Goal: Information Seeking & Learning: Understand process/instructions

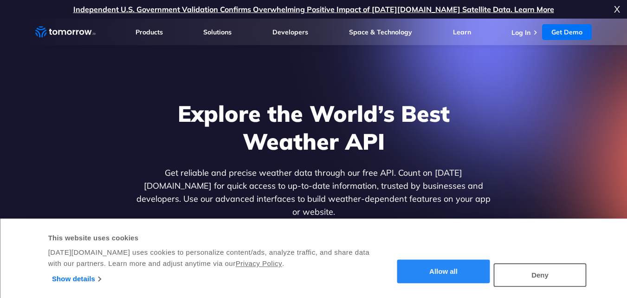
click at [443, 272] on button "Allow all" at bounding box center [443, 271] width 93 height 24
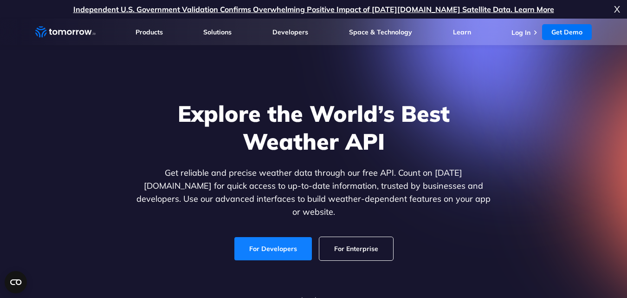
click at [281, 237] on link "For Developers" at bounding box center [273, 248] width 78 height 23
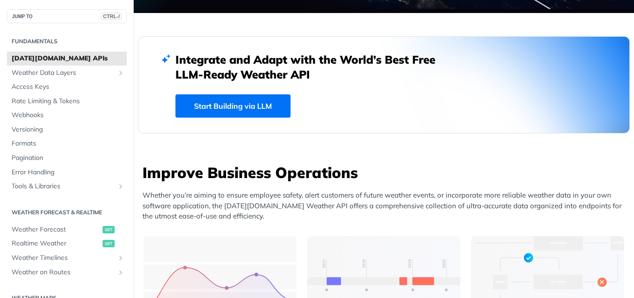
scroll to position [241, 0]
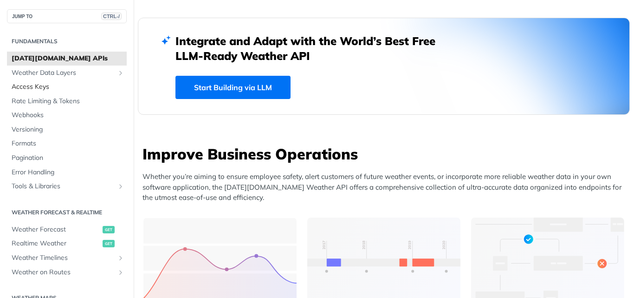
click at [35, 87] on span "Access Keys" at bounding box center [68, 86] width 113 height 9
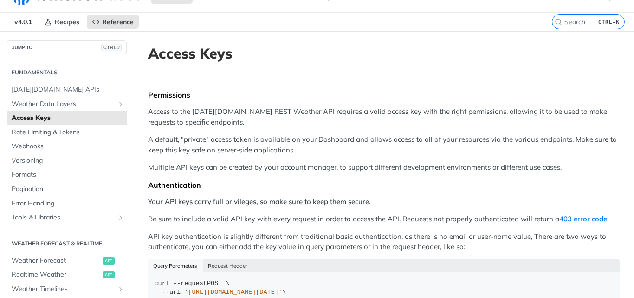
scroll to position [37, 0]
